Goal: Communication & Community: Answer question/provide support

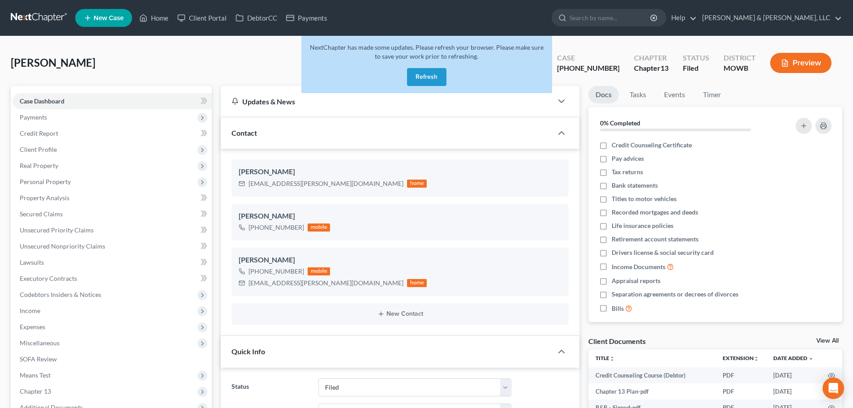
select select "6"
select select "0"
drag, startPoint x: 421, startPoint y: 80, endPoint x: 235, endPoint y: 61, distance: 187.6
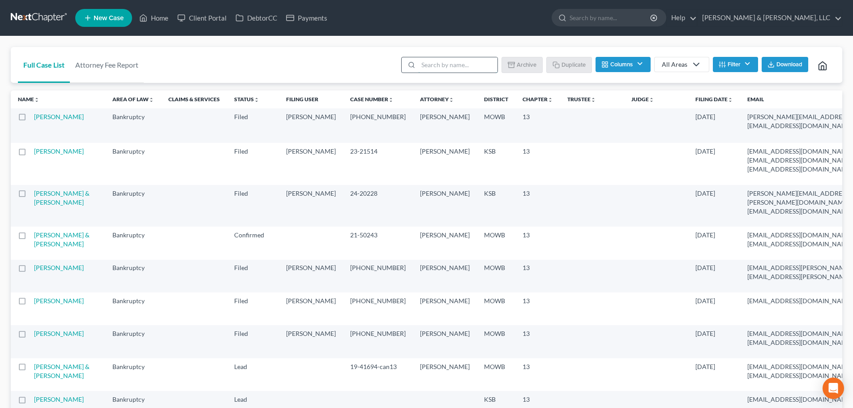
click at [463, 60] on input "search" at bounding box center [457, 64] width 79 height 15
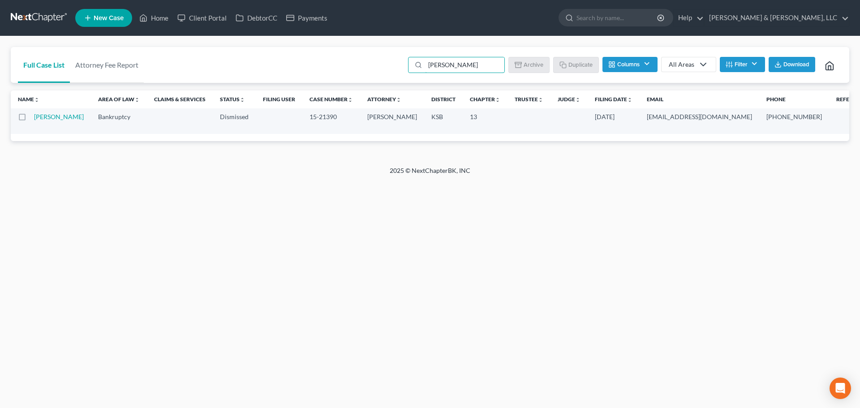
type input "goulden"
click at [458, 68] on input "goulden" at bounding box center [464, 64] width 79 height 15
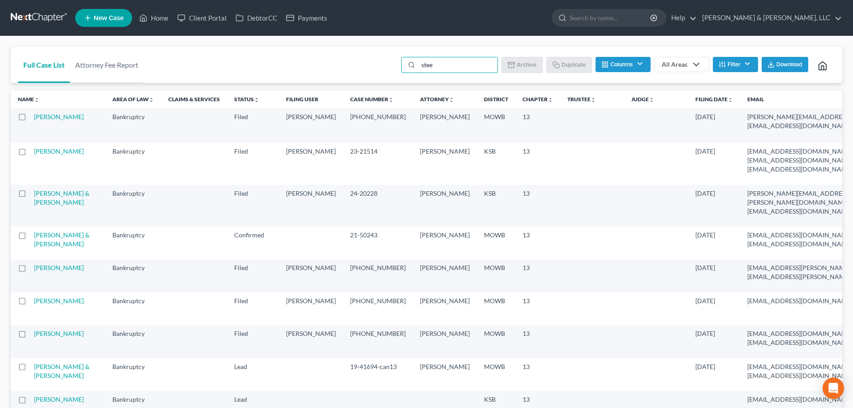
type input "steen"
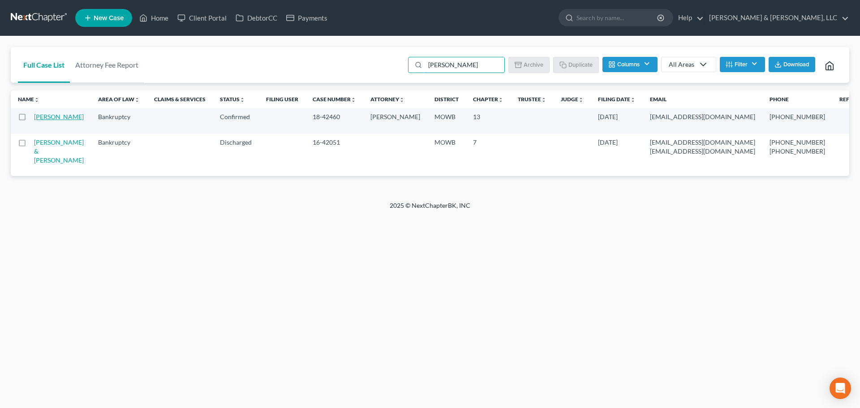
click at [45, 118] on link "Steenstry, Jeremy" at bounding box center [59, 117] width 50 height 8
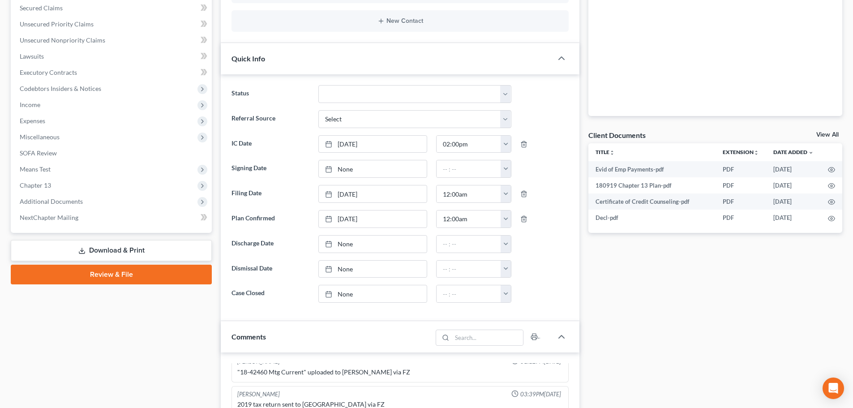
scroll to position [269, 0]
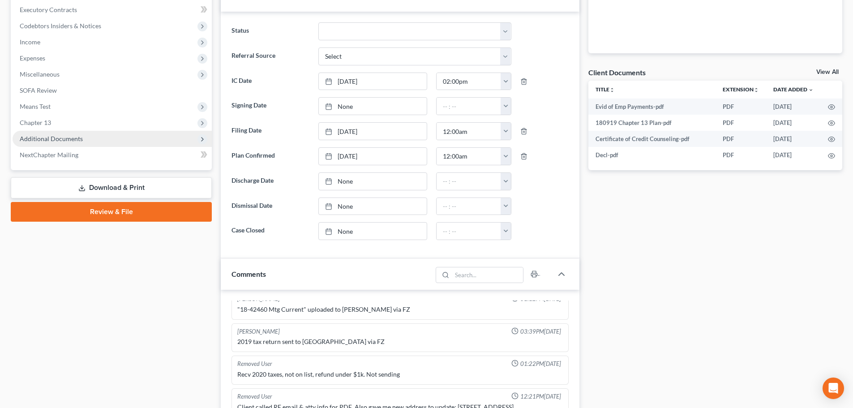
click at [39, 140] on span "Additional Documents" at bounding box center [51, 139] width 63 height 8
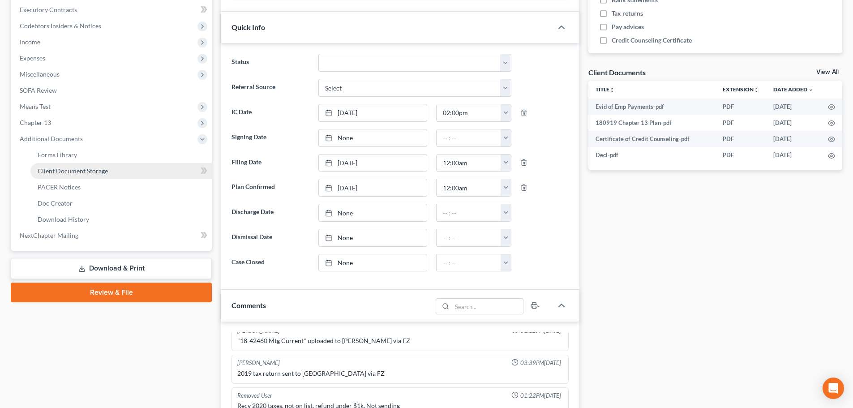
click at [55, 177] on link "Client Document Storage" at bounding box center [120, 171] width 181 height 16
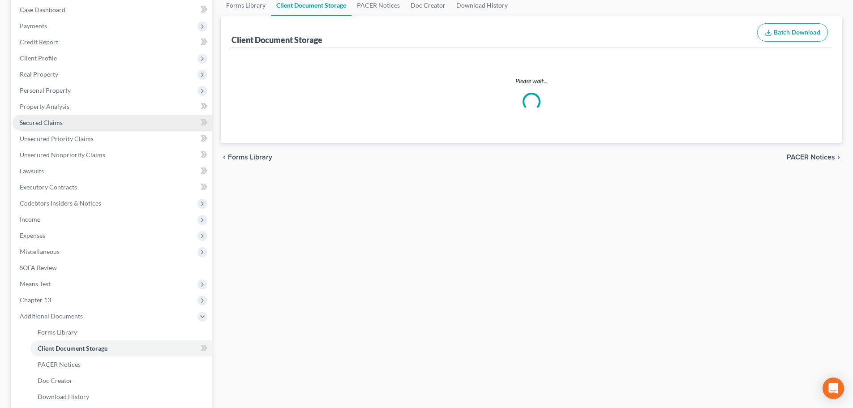
select select "24"
select select "5"
select select "18"
select select "21"
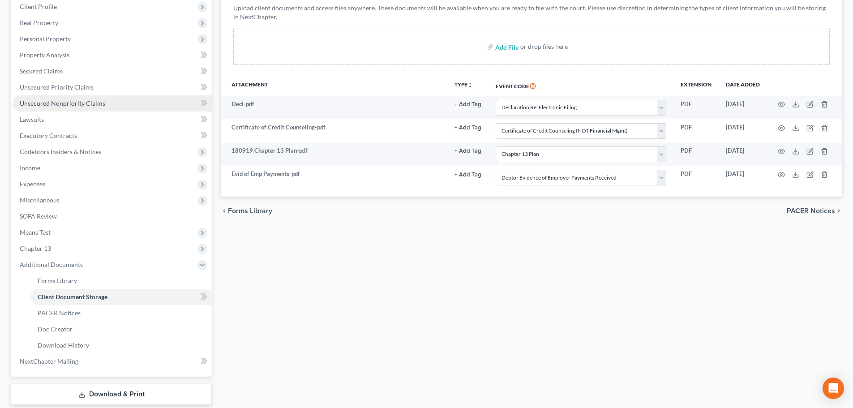
scroll to position [179, 0]
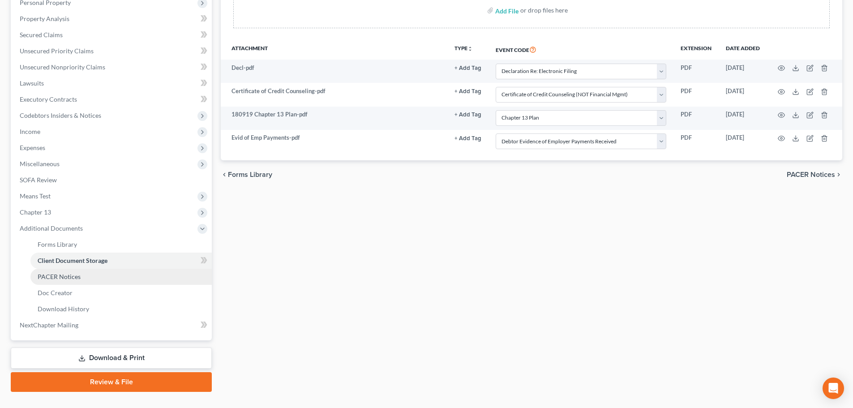
click at [57, 279] on span "PACER Notices" at bounding box center [59, 277] width 43 height 8
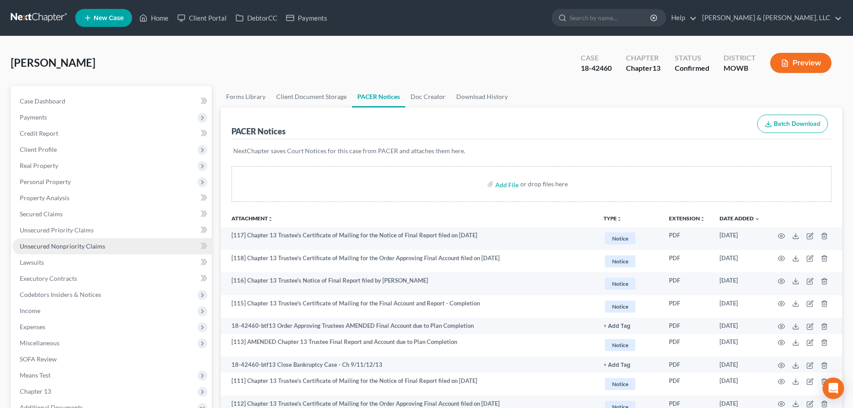
click at [58, 251] on link "Unsecured Nonpriority Claims" at bounding box center [112, 246] width 199 height 16
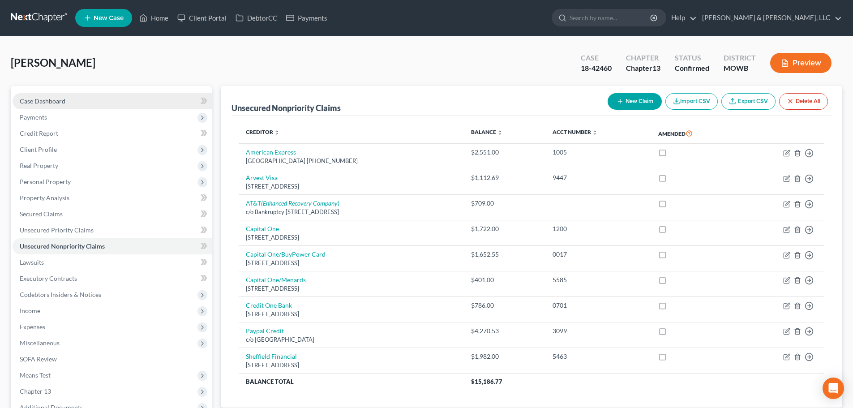
click at [20, 106] on link "Case Dashboard" at bounding box center [112, 101] width 199 height 16
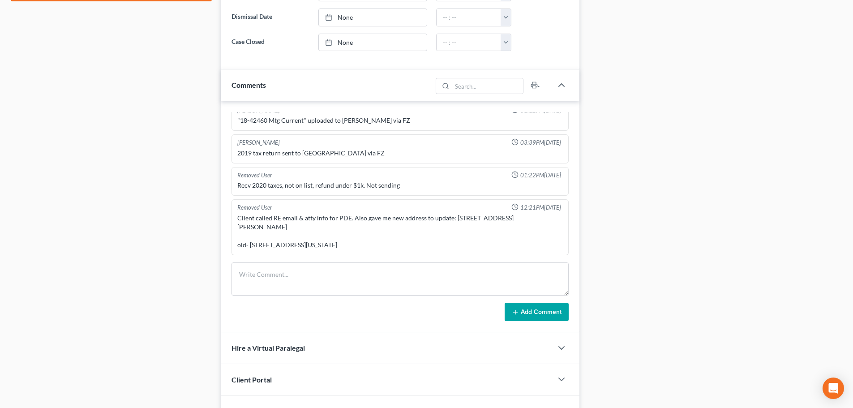
scroll to position [537, 0]
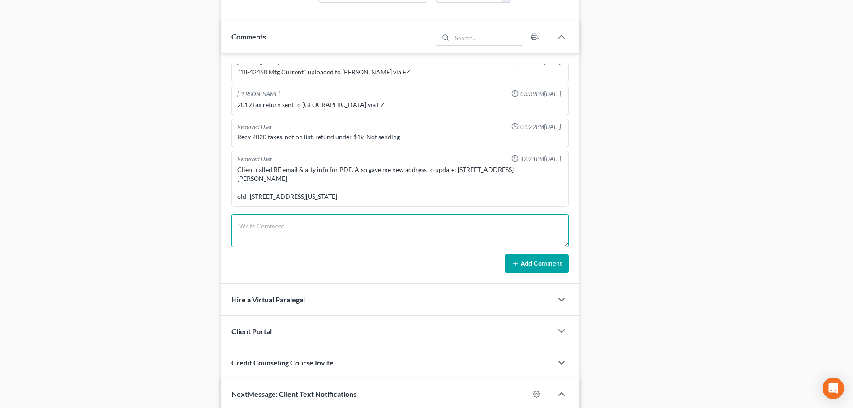
click at [299, 226] on textarea at bounding box center [399, 230] width 337 height 33
type textarea "he called because he says he got served with a lawsuit. he says the lawsuit is …"
click at [536, 264] on button "Add Comment" at bounding box center [537, 263] width 64 height 19
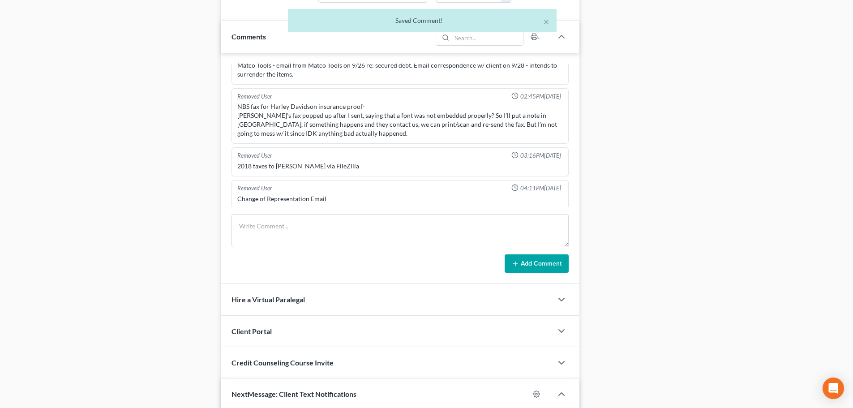
scroll to position [0, 0]
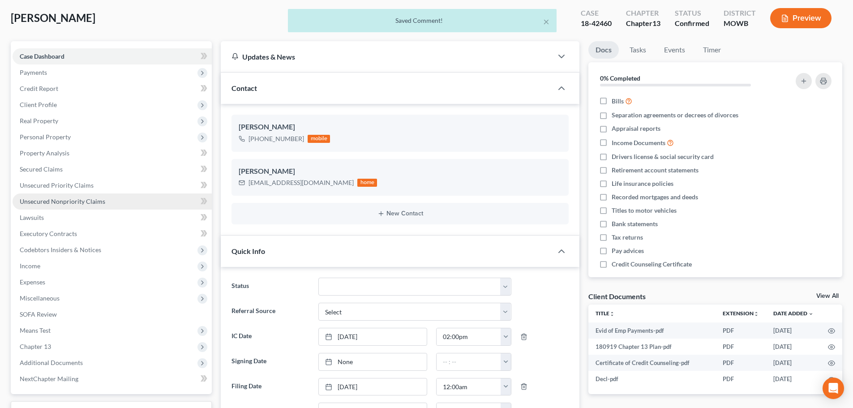
click at [85, 201] on span "Unsecured Nonpriority Claims" at bounding box center [63, 201] width 86 height 8
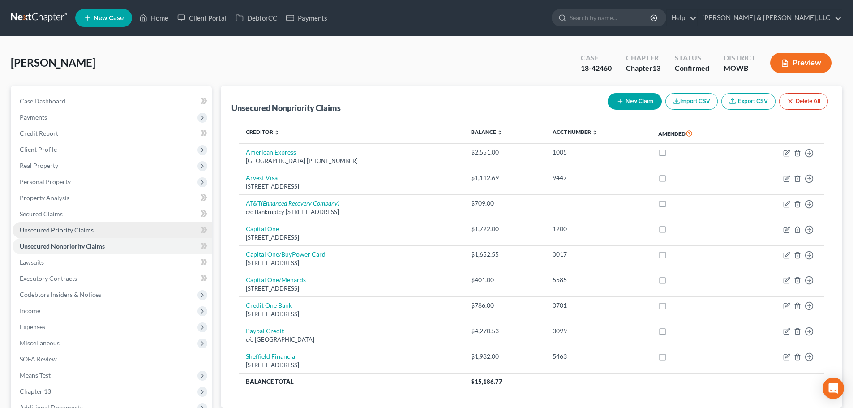
click at [90, 231] on span "Unsecured Priority Claims" at bounding box center [57, 230] width 74 height 8
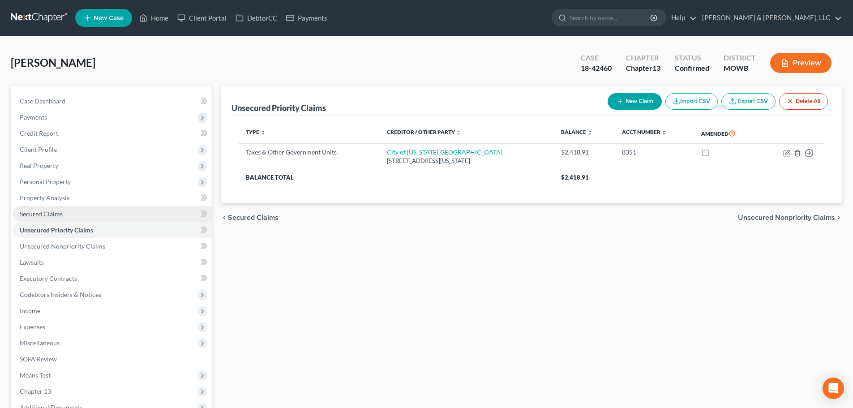
click at [54, 218] on link "Secured Claims" at bounding box center [112, 214] width 199 height 16
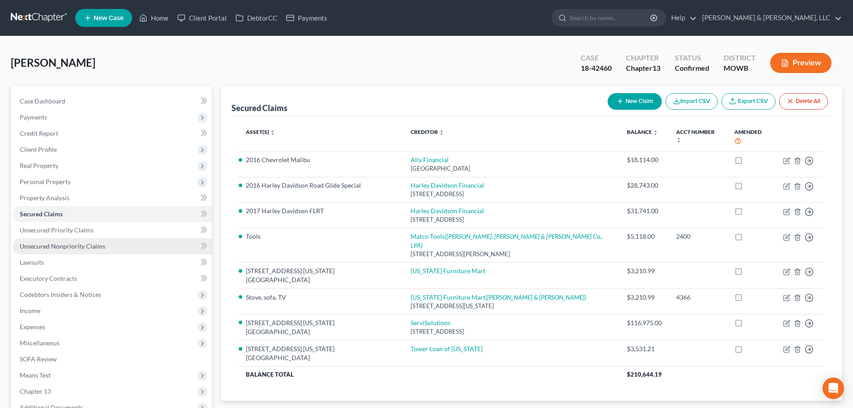
click at [74, 248] on span "Unsecured Nonpriority Claims" at bounding box center [63, 246] width 86 height 8
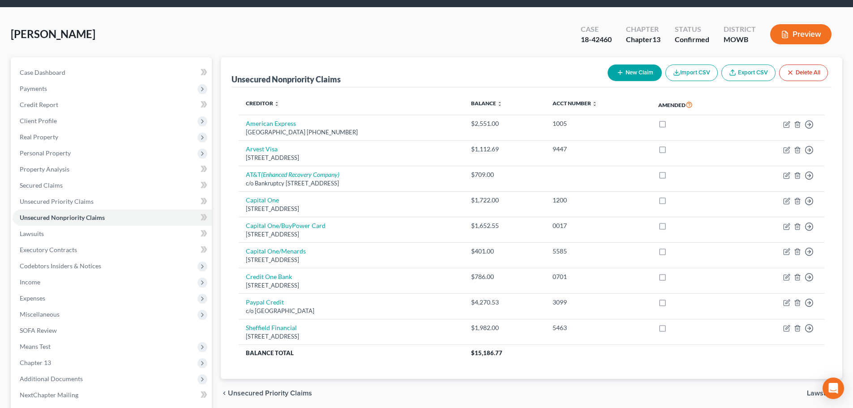
scroll to position [45, 0]
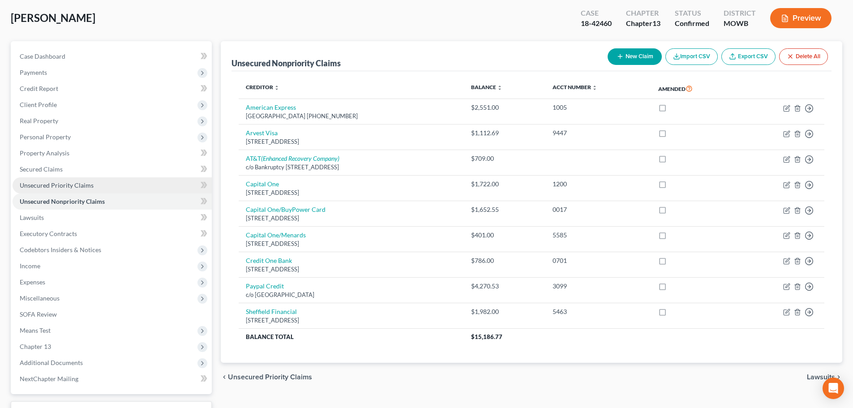
click at [51, 189] on link "Unsecured Priority Claims" at bounding box center [112, 185] width 199 height 16
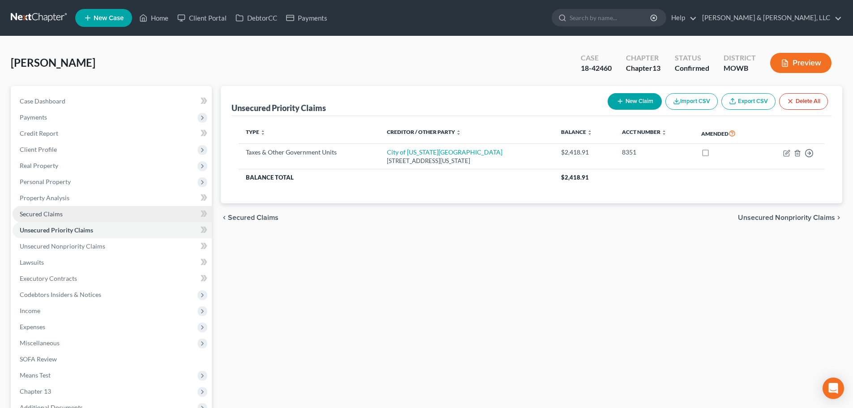
click at [54, 214] on span "Secured Claims" at bounding box center [41, 214] width 43 height 8
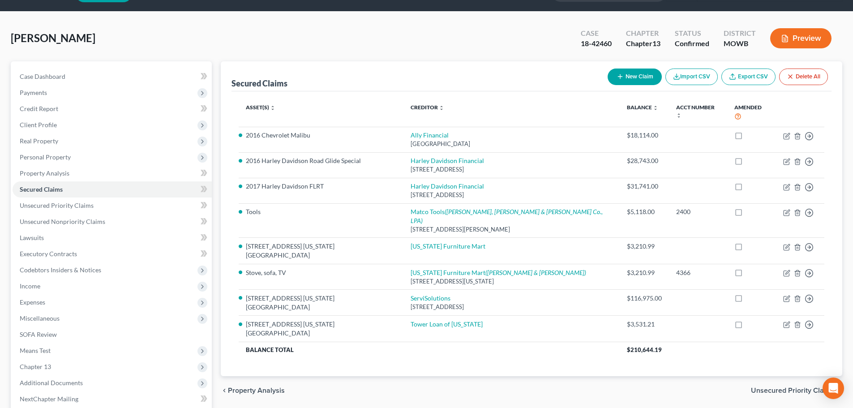
scroll to position [45, 0]
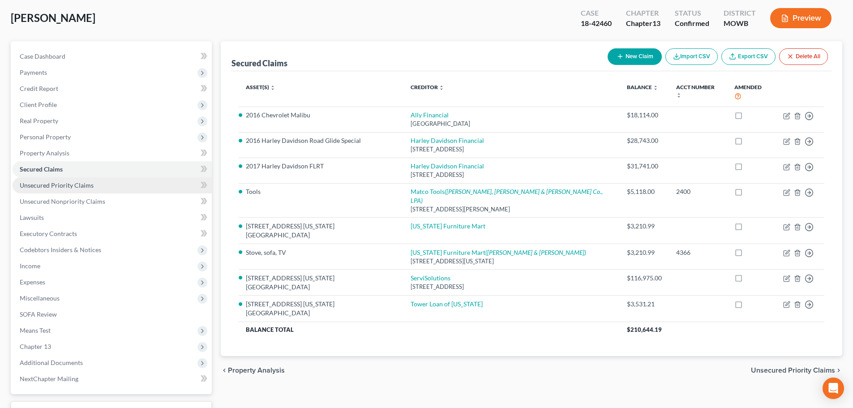
click at [27, 192] on link "Unsecured Priority Claims" at bounding box center [112, 185] width 199 height 16
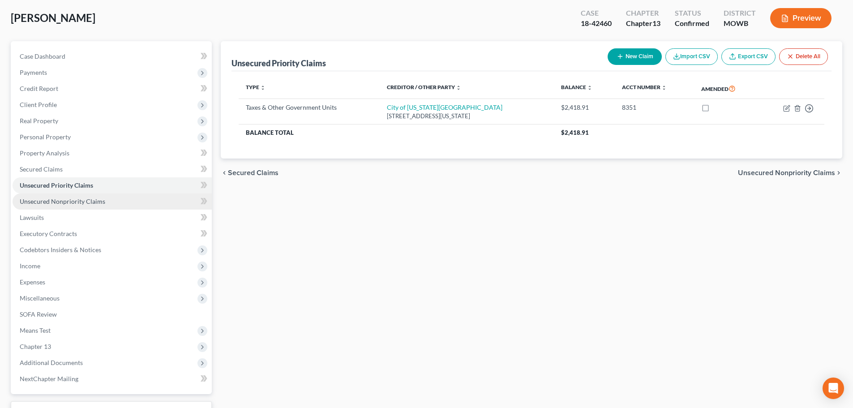
click at [82, 199] on span "Unsecured Nonpriority Claims" at bounding box center [63, 201] width 86 height 8
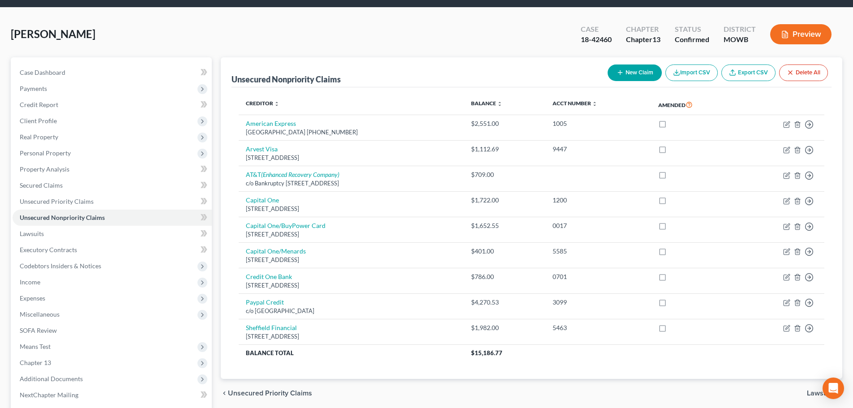
scroll to position [45, 0]
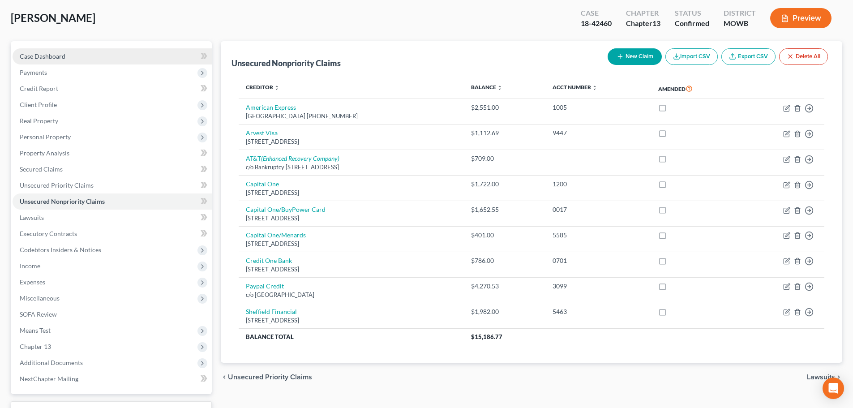
click at [48, 53] on span "Case Dashboard" at bounding box center [43, 56] width 46 height 8
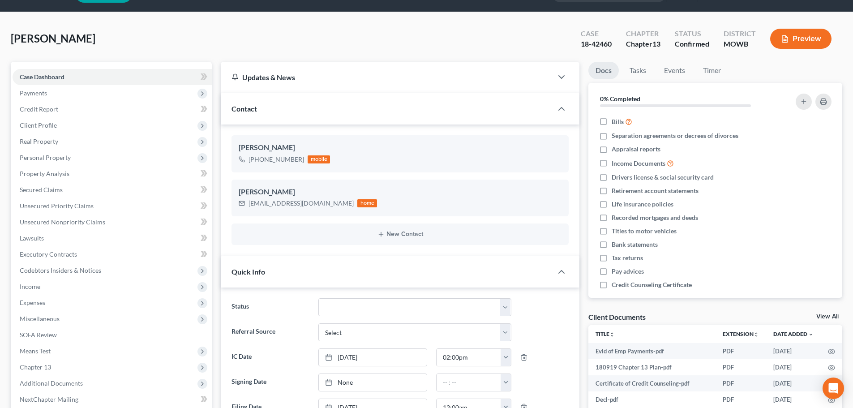
scroll to position [45, 0]
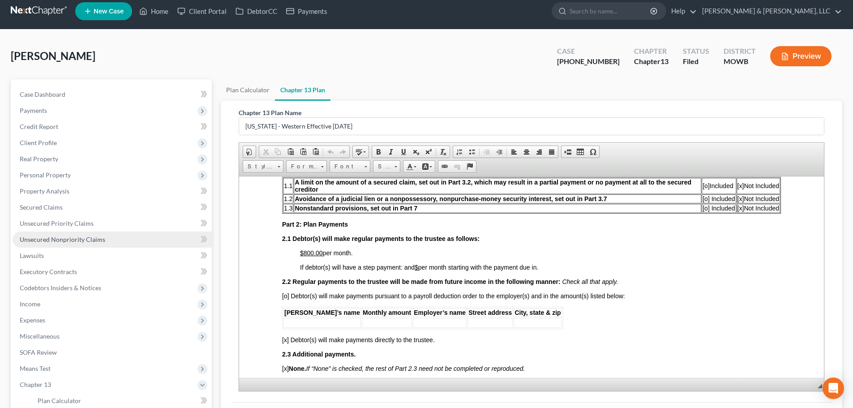
scroll to position [149, 0]
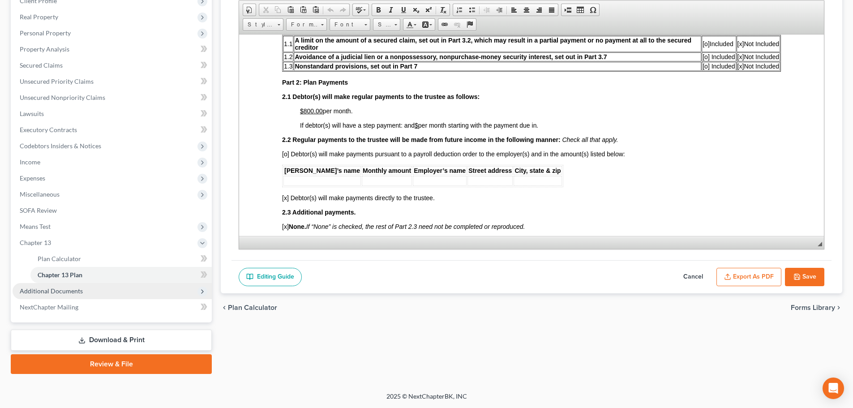
click at [43, 289] on span "Additional Documents" at bounding box center [51, 291] width 63 height 8
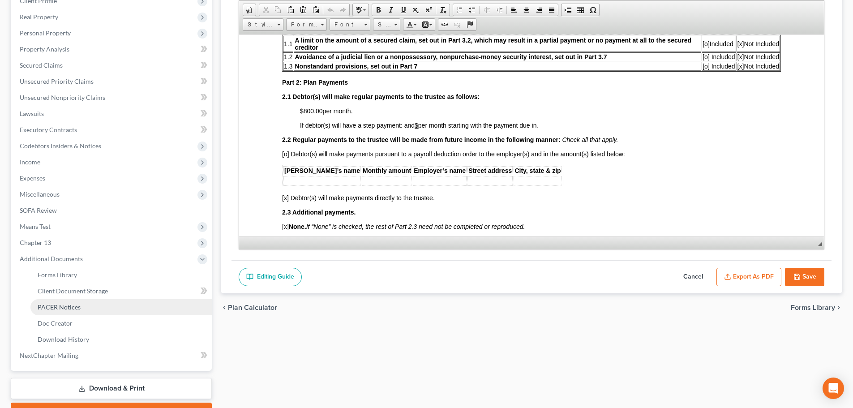
click at [51, 306] on span "PACER Notices" at bounding box center [59, 307] width 43 height 8
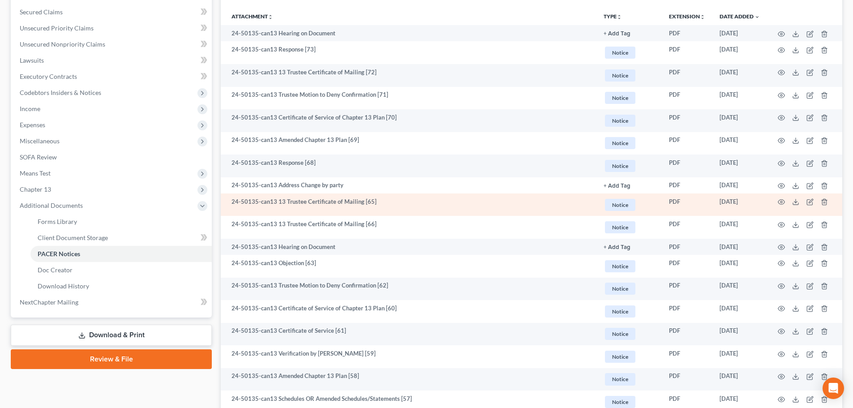
scroll to position [224, 0]
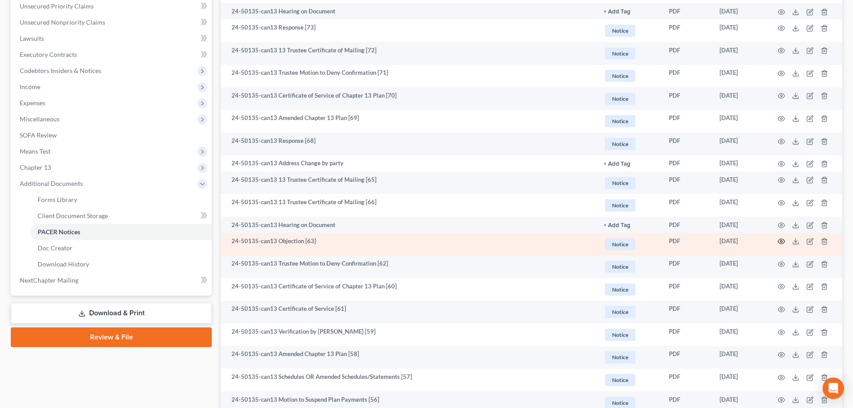
click at [784, 240] on icon "button" at bounding box center [781, 241] width 7 height 5
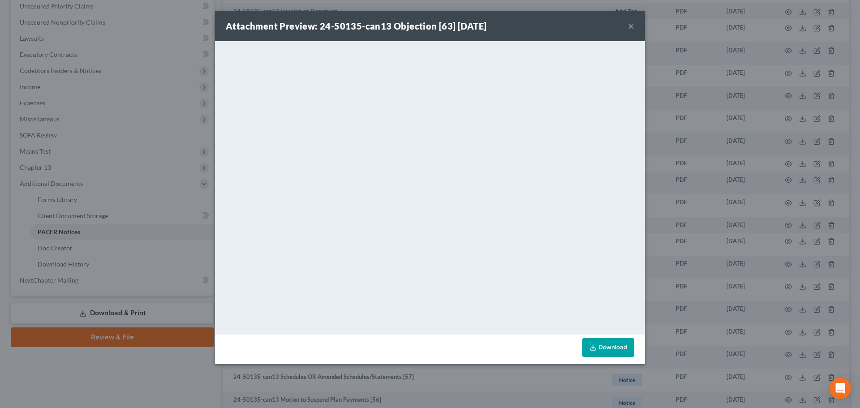
click at [630, 24] on button "×" at bounding box center [631, 26] width 6 height 11
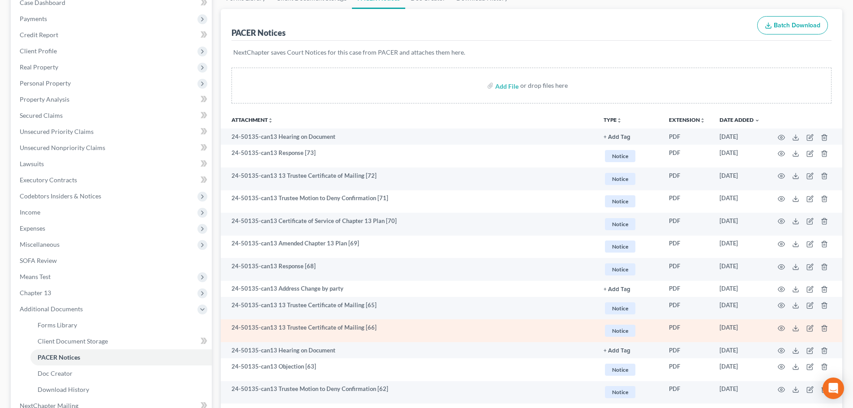
scroll to position [90, 0]
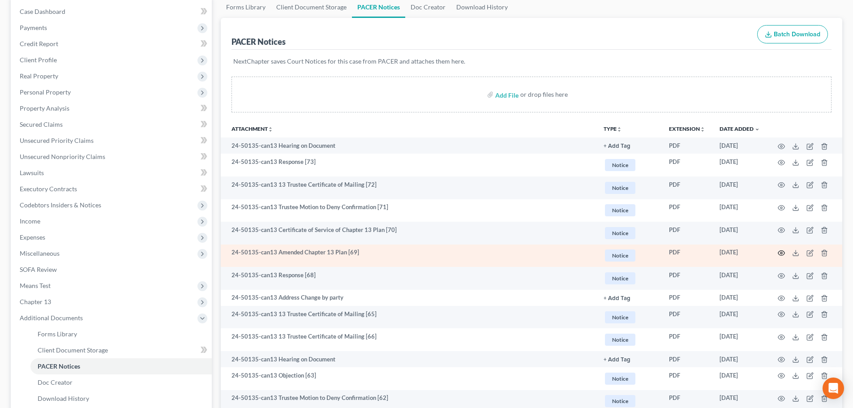
click at [783, 253] on icon "button" at bounding box center [781, 252] width 7 height 7
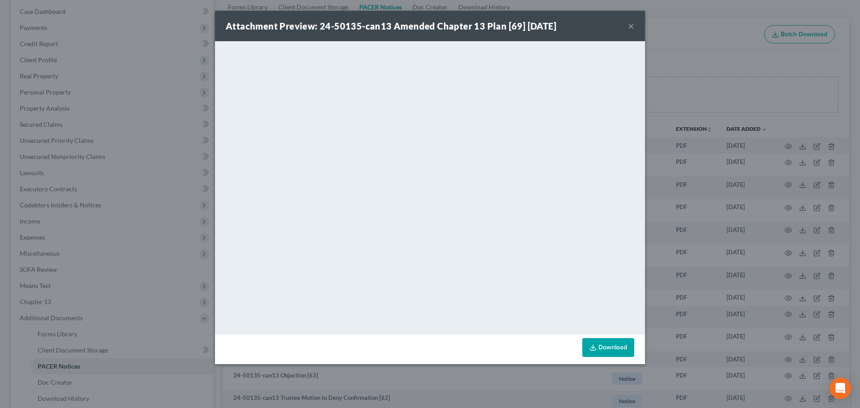
click at [631, 26] on button "×" at bounding box center [631, 26] width 6 height 11
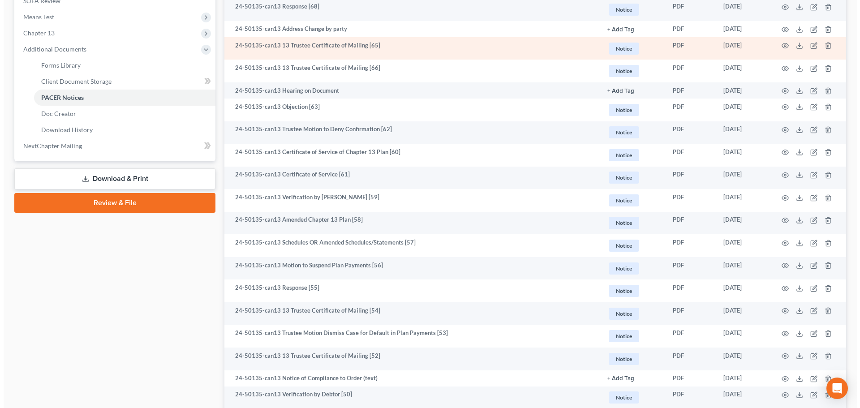
scroll to position [313, 0]
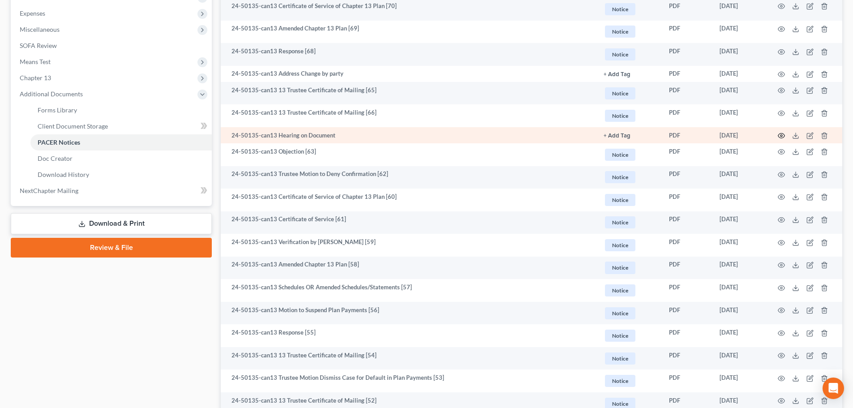
click at [779, 133] on icon "button" at bounding box center [781, 135] width 7 height 7
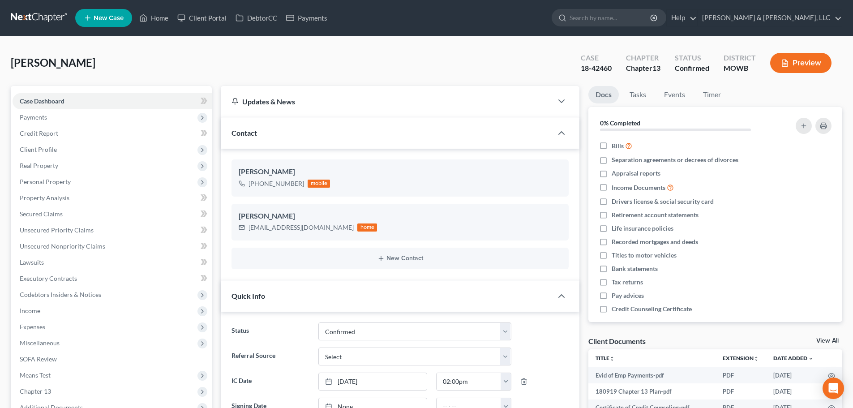
select select "1"
select select "0"
click at [162, 15] on link "Home" at bounding box center [154, 18] width 38 height 16
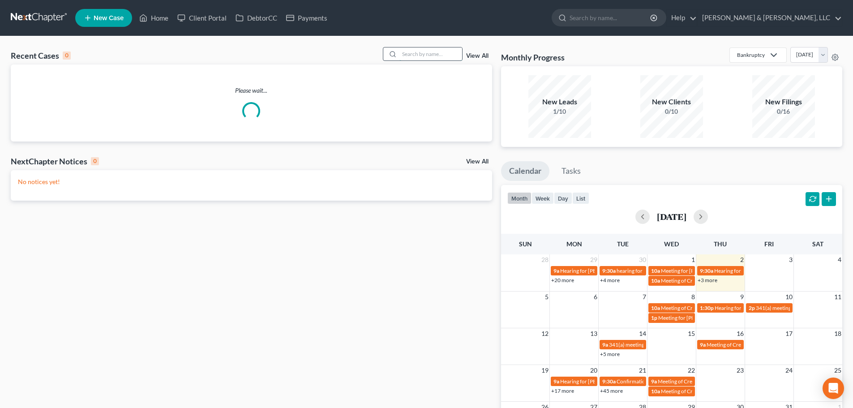
click at [450, 49] on input "search" at bounding box center [430, 53] width 63 height 13
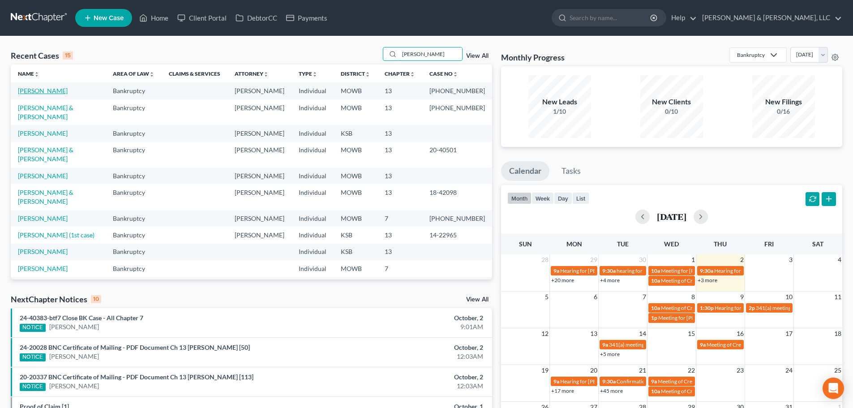
type input "[PERSON_NAME]"
click at [34, 90] on link "[PERSON_NAME]" at bounding box center [43, 91] width 50 height 8
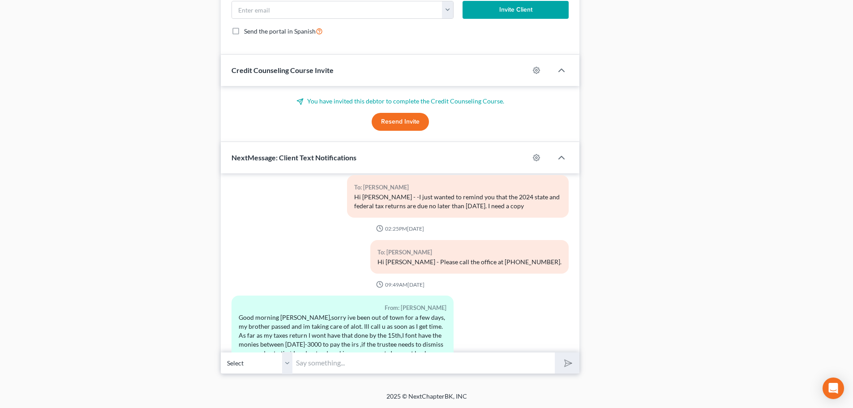
scroll to position [6209, 0]
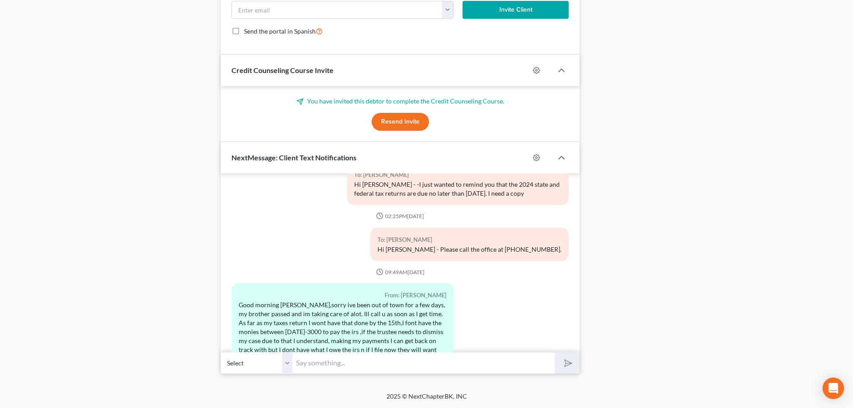
click at [365, 362] on input "text" at bounding box center [423, 363] width 262 height 22
click at [340, 360] on input "text" at bounding box center [423, 363] width 262 height 22
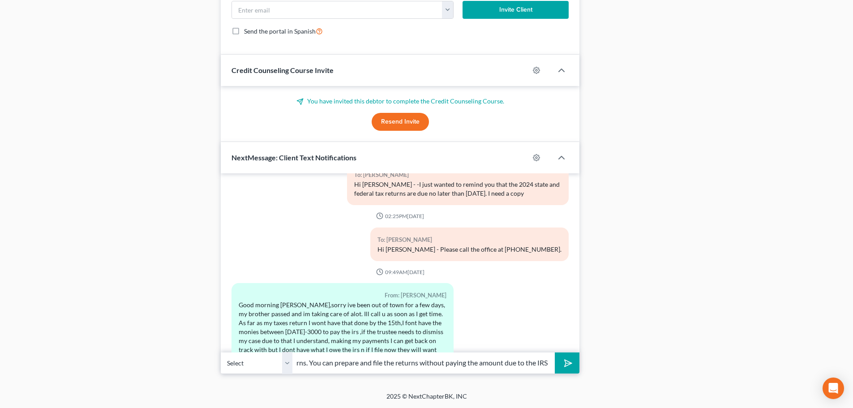
type input "Well it would be a shame to be dismissed just because you didn't file the retur…"
click at [555, 352] on button "submit" at bounding box center [567, 362] width 25 height 21
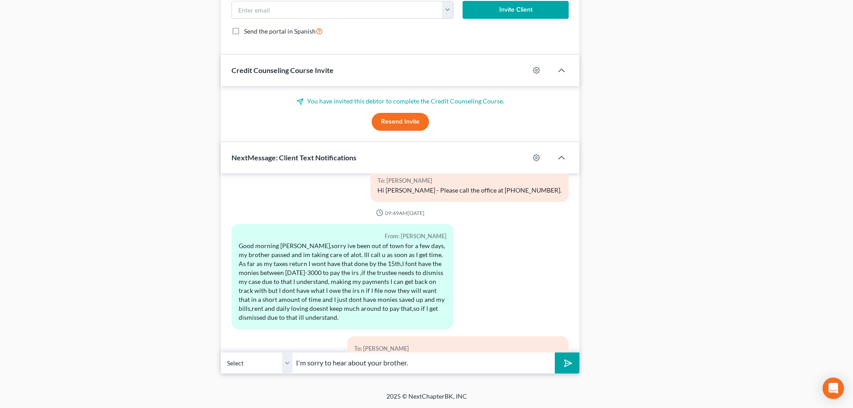
type input "I'm sorry to hear about your brother."
click at [555, 352] on button "submit" at bounding box center [567, 362] width 25 height 21
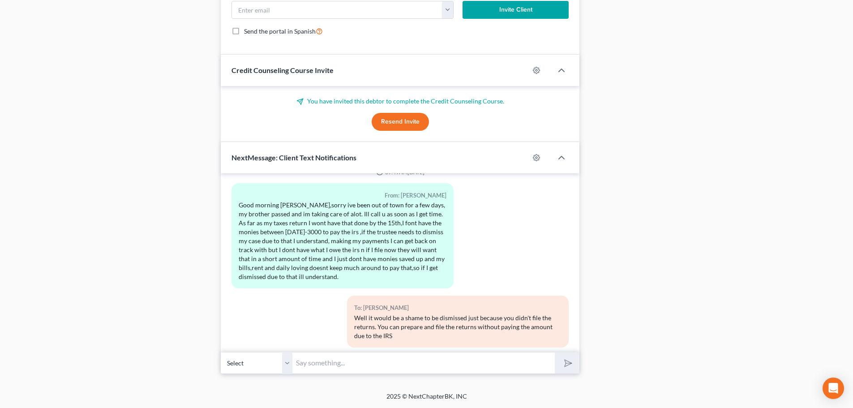
click at [332, 364] on input "text" at bounding box center [423, 363] width 262 height 22
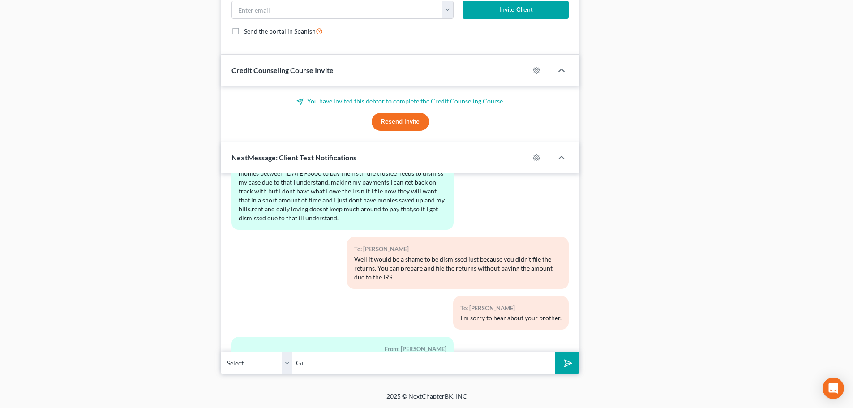
type input "G"
type input "We can talk about it when you give me a call."
click at [555, 352] on button "submit" at bounding box center [567, 362] width 25 height 21
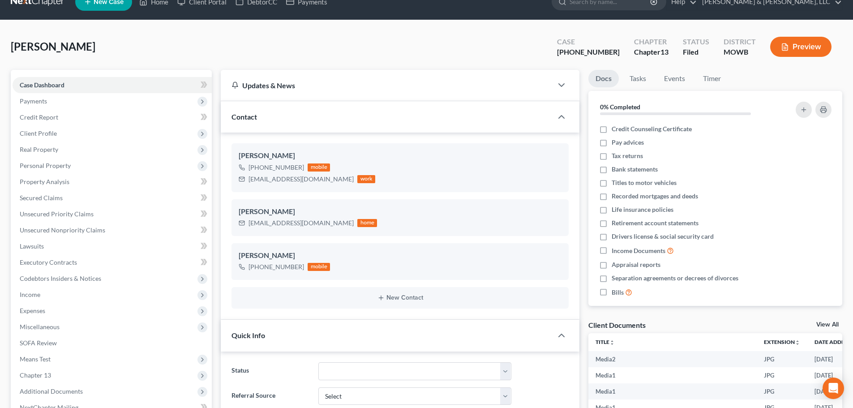
scroll to position [0, 0]
